Goal: Task Accomplishment & Management: Use online tool/utility

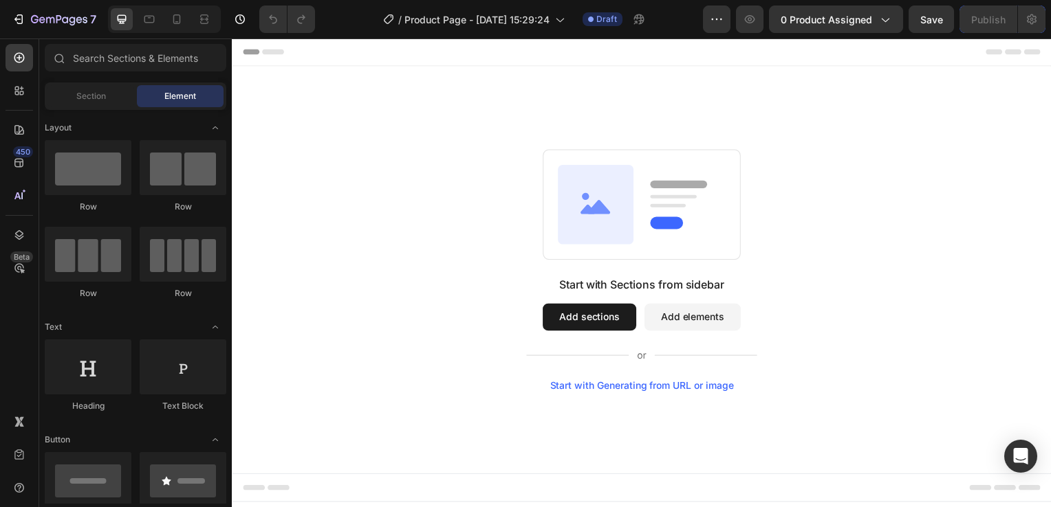
drag, startPoint x: 558, startPoint y: 380, endPoint x: 571, endPoint y: 391, distance: 18.0
click at [565, 384] on div "Start with Sections from sidebar Add sections Add elements Start with Generatin…" at bounding box center [644, 336] width 232 height 116
click at [591, 384] on div "Start with Generating from URL or image" at bounding box center [644, 388] width 185 height 11
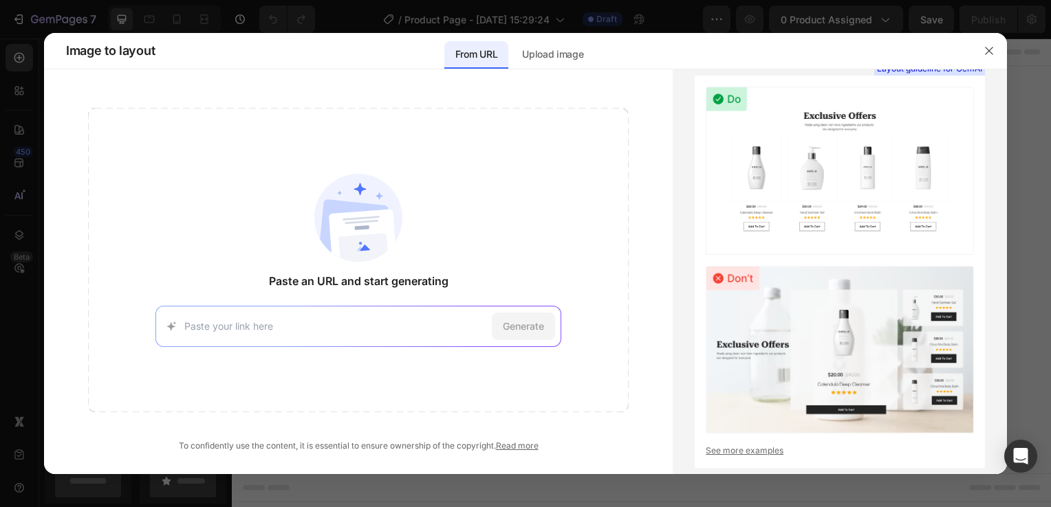
click at [303, 326] on input at bounding box center [335, 326] width 302 height 14
paste input "https://unluxe.de/products/ledmask"
type input "https://unluxe.de/products/ledmask"
click at [547, 338] on div "Generate" at bounding box center [523, 327] width 63 height 28
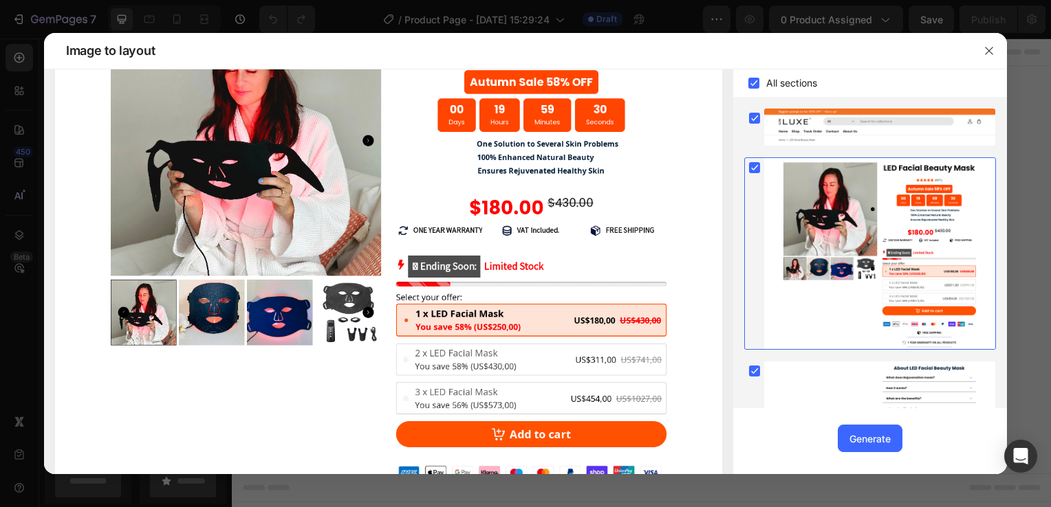
scroll to position [275, 0]
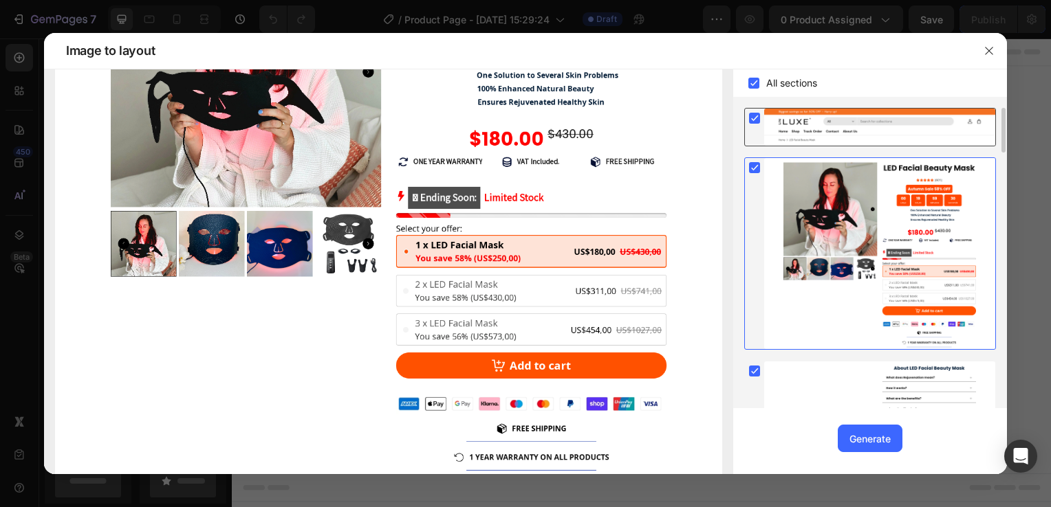
click at [749, 121] on rect at bounding box center [754, 118] width 11 height 11
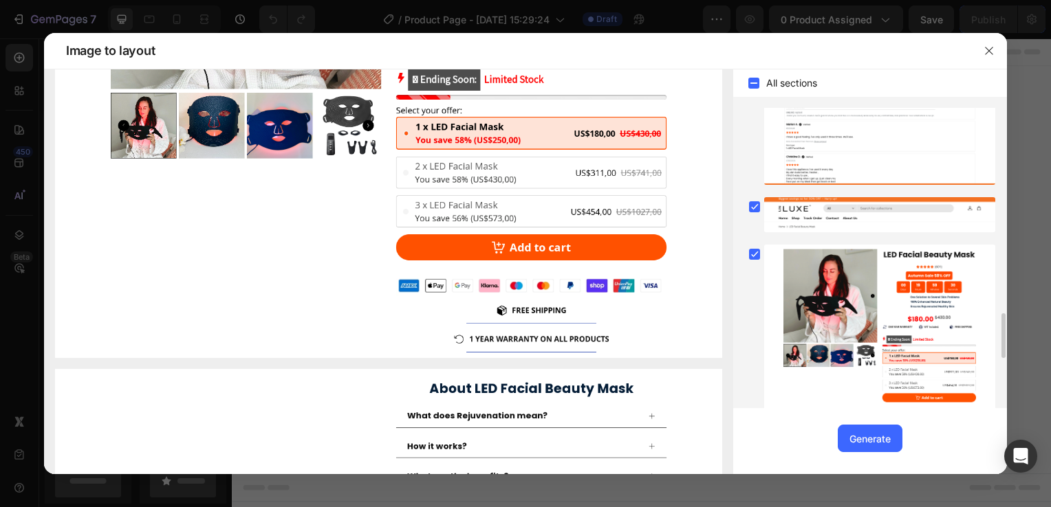
scroll to position [1712, 0]
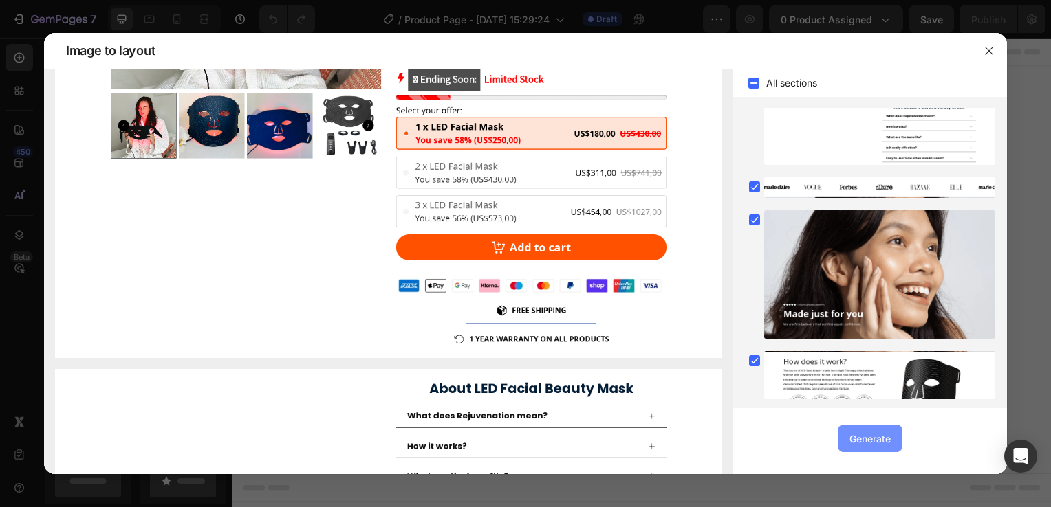
click at [878, 446] on button "Generate" at bounding box center [870, 439] width 65 height 28
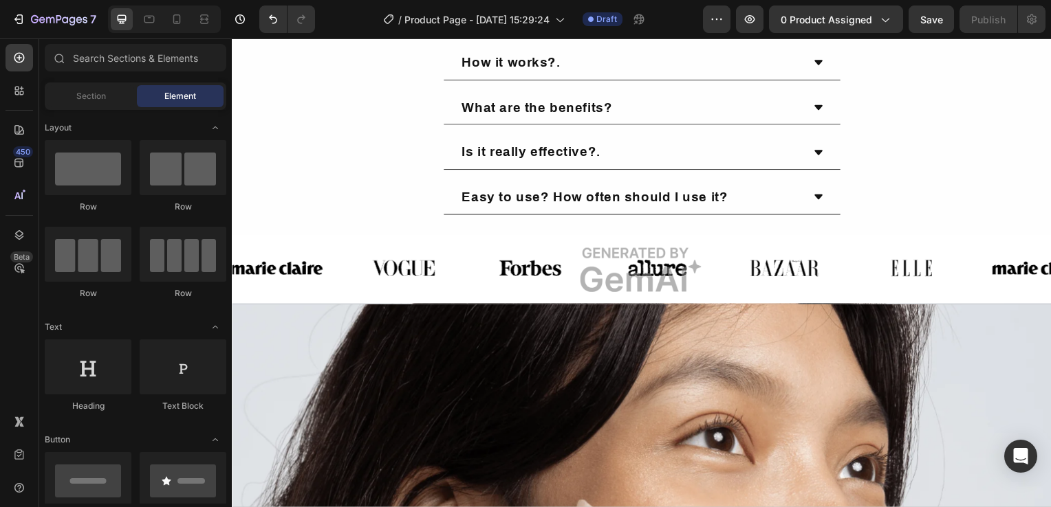
scroll to position [756, 0]
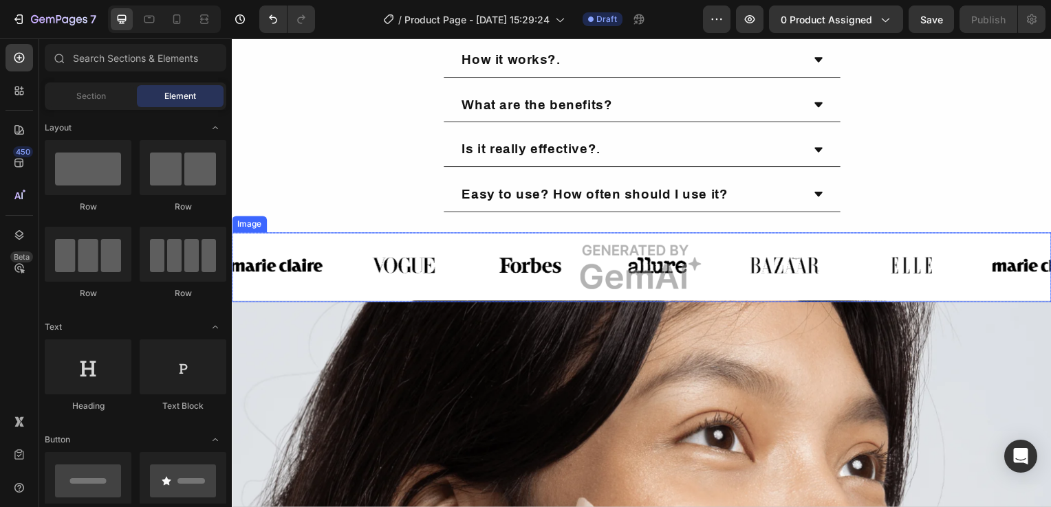
click at [612, 268] on img at bounding box center [644, 269] width 825 height 71
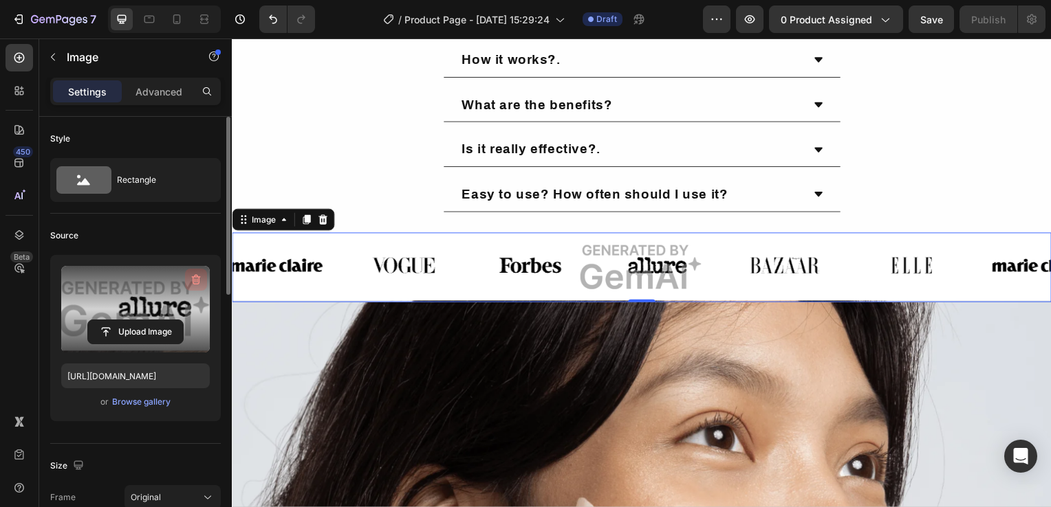
click at [202, 276] on icon "button" at bounding box center [196, 280] width 14 height 14
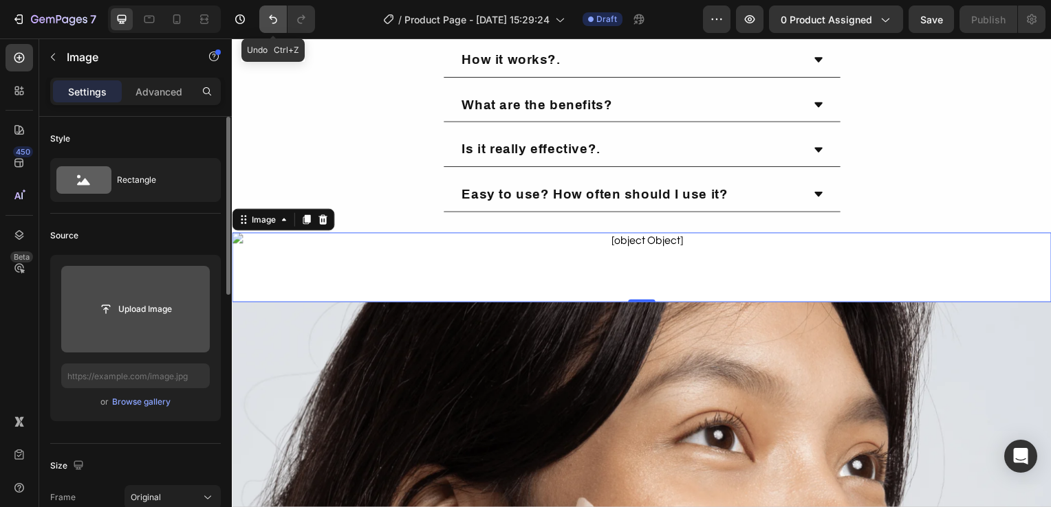
click at [261, 23] on button "Undo/Redo" at bounding box center [273, 20] width 28 height 28
click at [274, 24] on icon "Undo/Redo" at bounding box center [273, 19] width 14 height 14
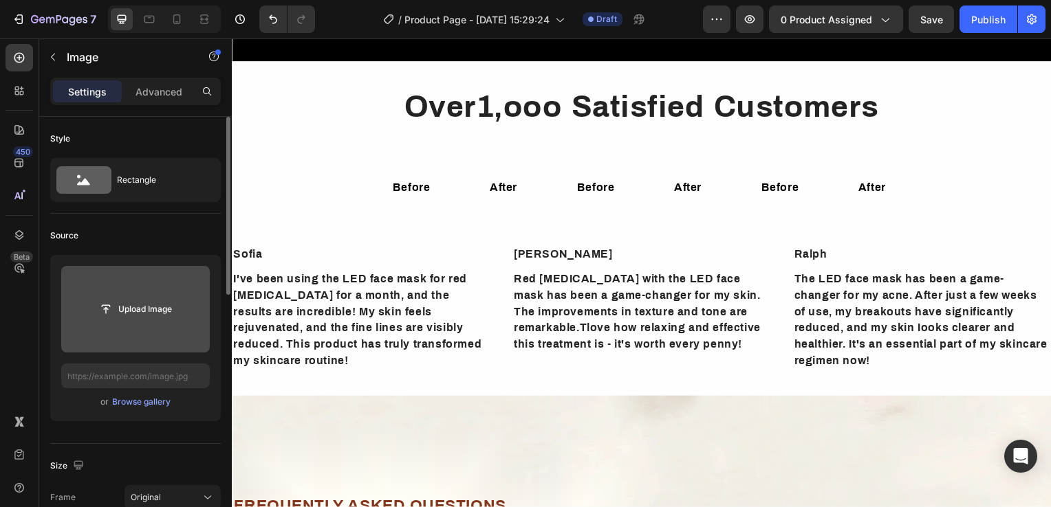
scroll to position [2819, 0]
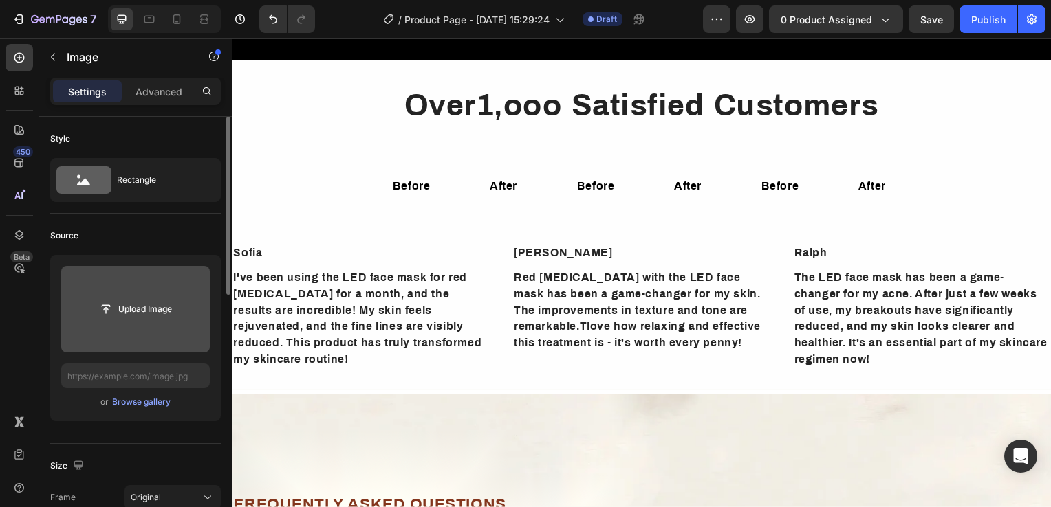
click at [580, 305] on div "Red light therapy with the LED face mask has been a game-changer for my skin. T…" at bounding box center [644, 312] width 261 height 85
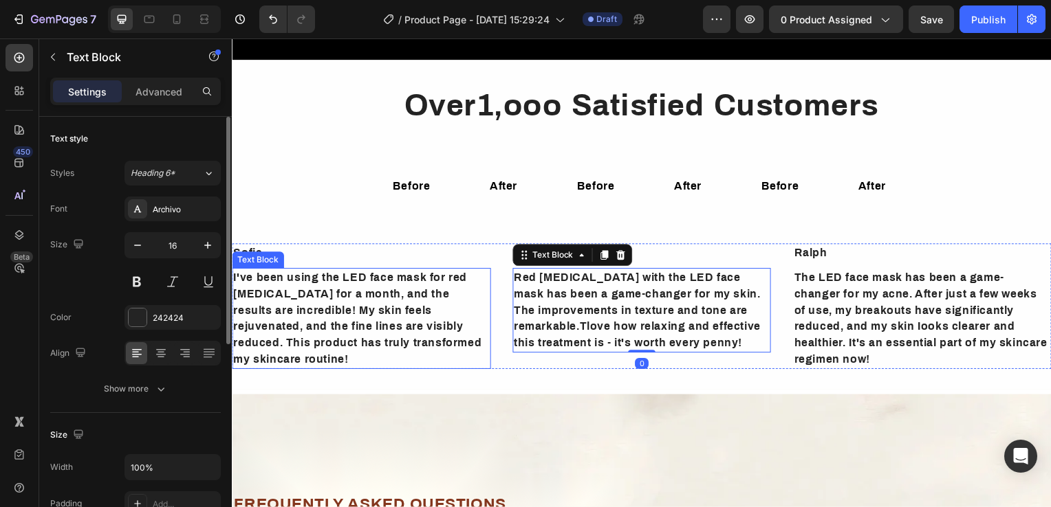
click at [340, 290] on div "I've been using the LED face mask for red light therapy for a month, and the re…" at bounding box center [362, 321] width 261 height 102
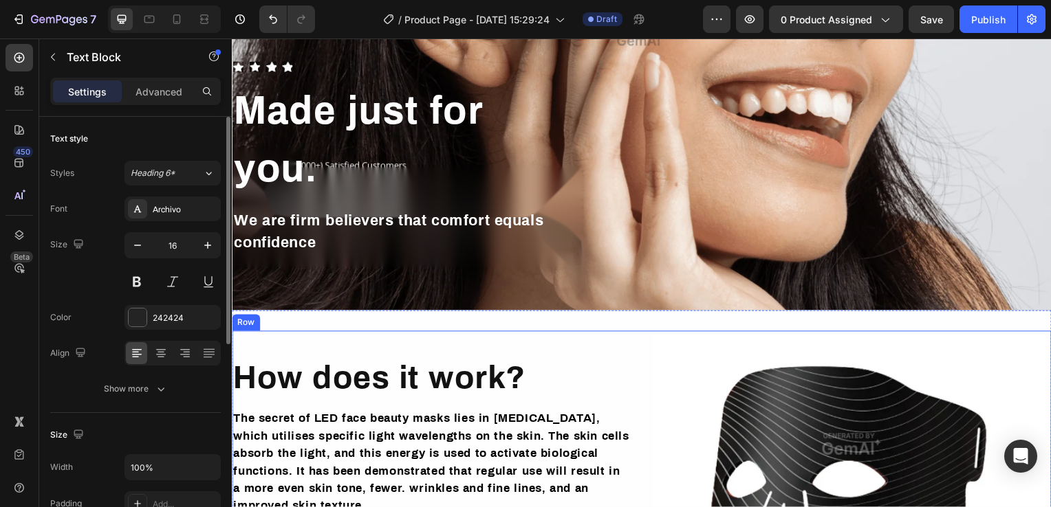
scroll to position [7005, 0]
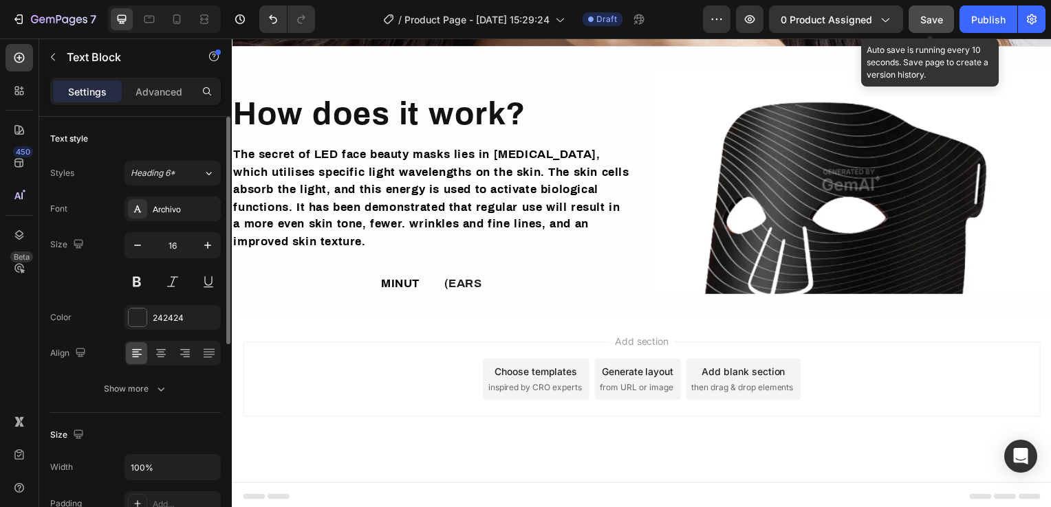
click at [929, 14] on span "Save" at bounding box center [931, 20] width 23 height 12
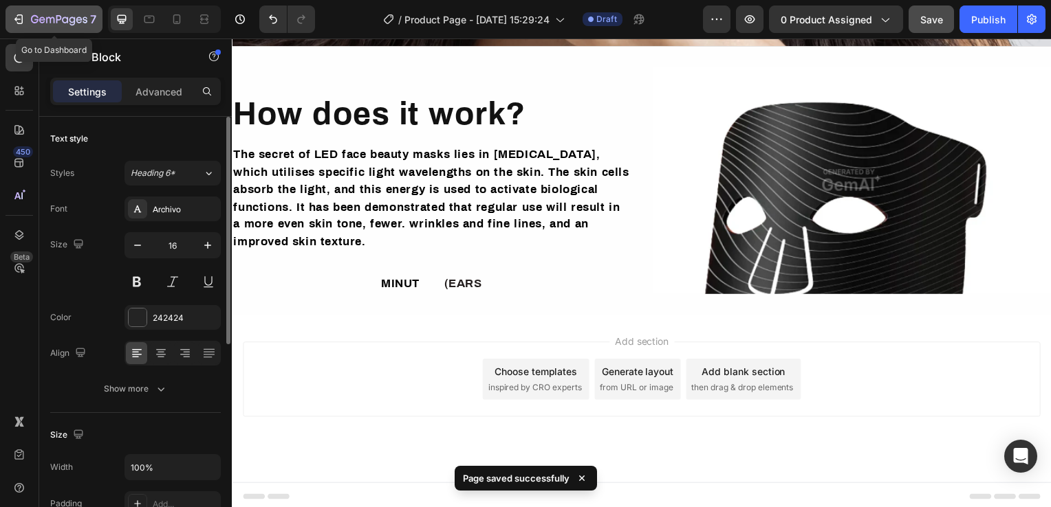
click at [28, 30] on button "7" at bounding box center [54, 20] width 97 height 28
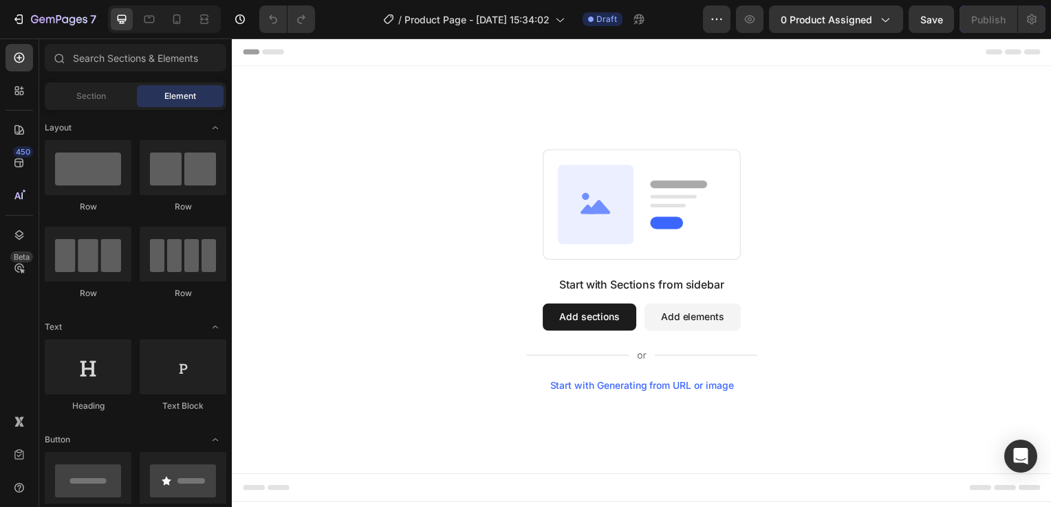
click at [615, 389] on div "Start with Generating from URL or image" at bounding box center [644, 388] width 185 height 11
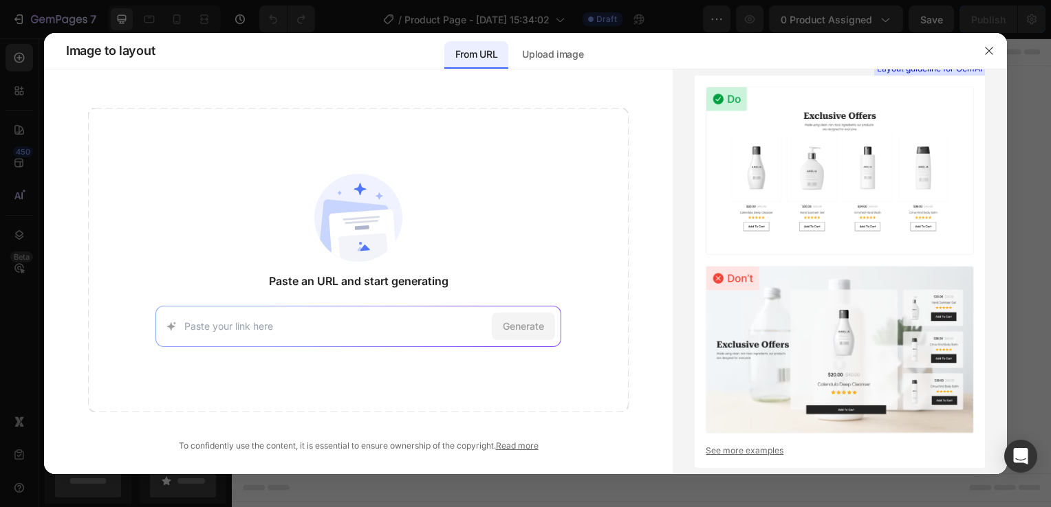
click at [303, 323] on input at bounding box center [335, 326] width 302 height 14
type input "[URL][DOMAIN_NAME]"
click at [532, 328] on span "Generate" at bounding box center [523, 326] width 41 height 14
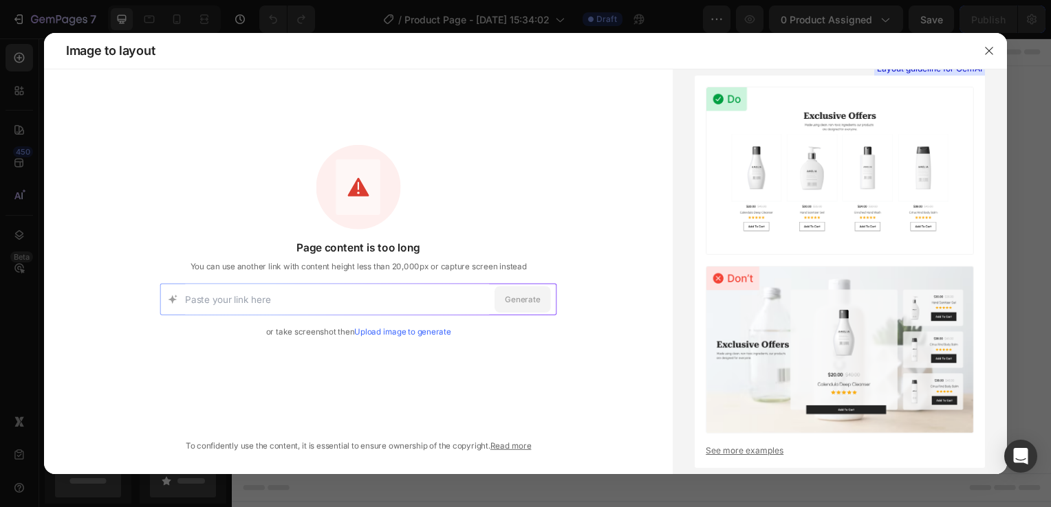
click at [345, 295] on input at bounding box center [337, 300] width 304 height 30
paste input "[URL][DOMAIN_NAME]"
type input "[URL][DOMAIN_NAME]"
click at [523, 303] on span "Generate" at bounding box center [522, 300] width 35 height 12
click at [388, 293] on input at bounding box center [337, 300] width 304 height 30
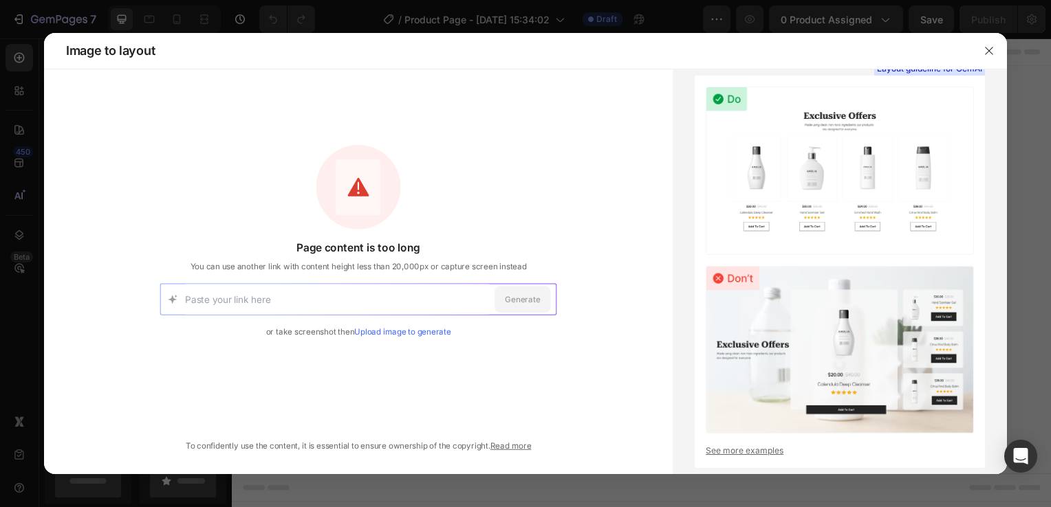
paste input "[URL][DOMAIN_NAME]"
type input "[URL][DOMAIN_NAME]"
click at [547, 303] on div "Generate" at bounding box center [522, 299] width 56 height 26
drag, startPoint x: 369, startPoint y: 342, endPoint x: 330, endPoint y: 340, distance: 38.6
click at [996, 54] on button "button" at bounding box center [989, 51] width 22 height 22
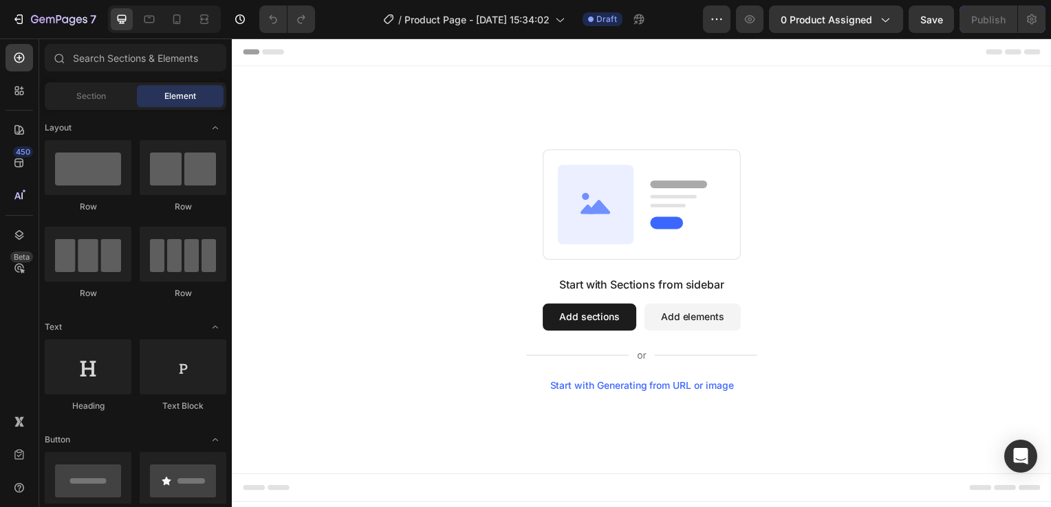
click at [635, 389] on div "Start with Generating from URL or image" at bounding box center [644, 388] width 185 height 11
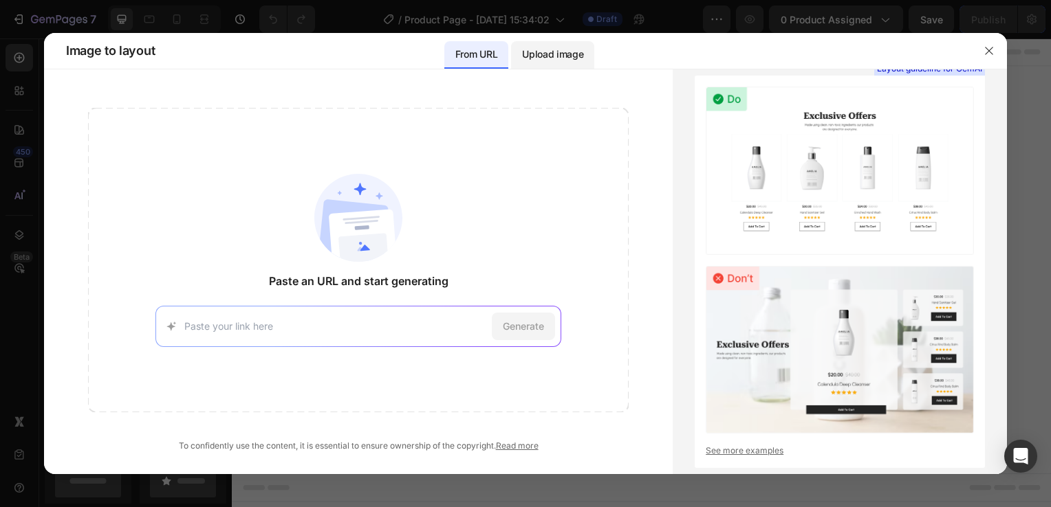
click at [553, 54] on p "Upload image" at bounding box center [552, 54] width 61 height 17
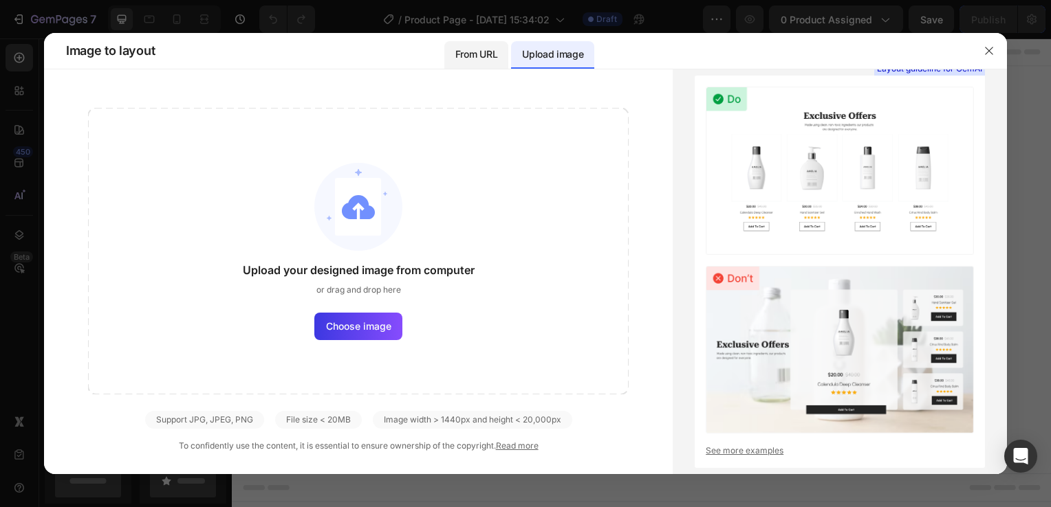
click at [484, 55] on p "From URL" at bounding box center [476, 54] width 42 height 17
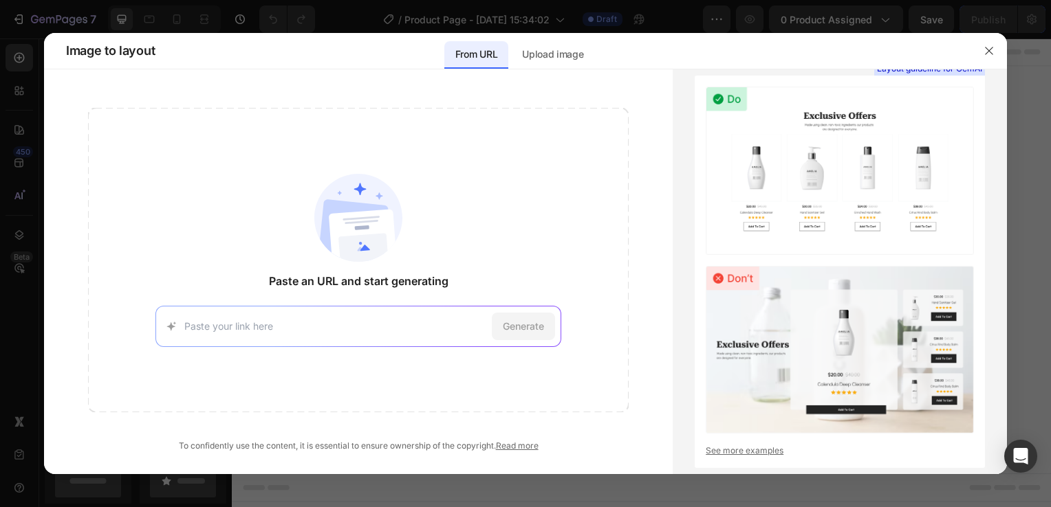
click at [333, 331] on input at bounding box center [335, 326] width 302 height 14
drag, startPoint x: 330, startPoint y: 335, endPoint x: 230, endPoint y: 330, distance: 99.8
click at [230, 332] on input at bounding box center [335, 326] width 302 height 14
type input "[URL][DOMAIN_NAME]"
click at [515, 337] on div "Generate" at bounding box center [523, 327] width 63 height 28
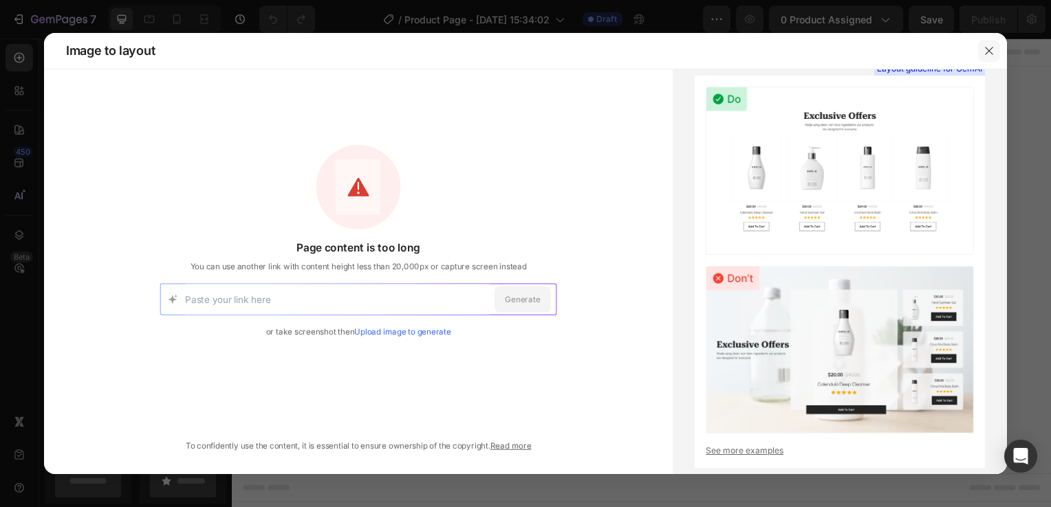
click at [987, 51] on icon "button" at bounding box center [989, 51] width 8 height 8
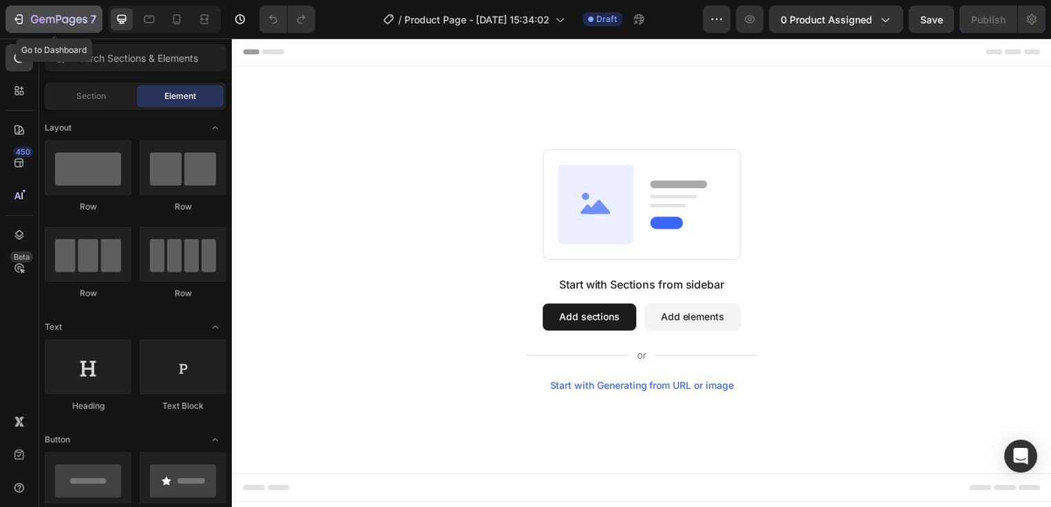
click at [22, 19] on icon "button" at bounding box center [20, 19] width 6 height 10
